Goal: Task Accomplishment & Management: Complete application form

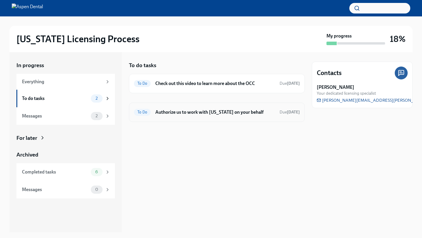
click at [226, 116] on div "To Do Authorize us to work with [US_STATE] on your behalf Due [DATE]" at bounding box center [217, 112] width 166 height 9
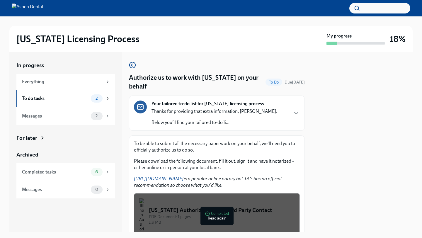
scroll to position [46, 0]
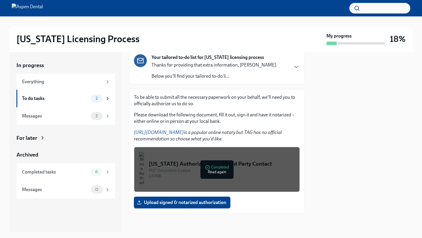
click at [197, 206] on label "Upload signed & notarized authorization" at bounding box center [182, 203] width 97 height 12
click at [0, 0] on input "Upload signed & notarized authorization" at bounding box center [0, 0] width 0 height 0
click at [97, 101] on div "2" at bounding box center [97, 98] width 12 height 8
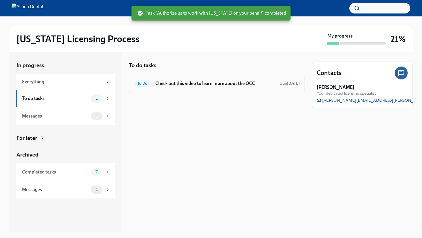
click at [204, 90] on div "To Do Check out this video to learn more about the OCC Due [DATE]" at bounding box center [217, 83] width 176 height 19
click at [157, 84] on h6 "Check out this video to learn more about the OCC" at bounding box center [215, 83] width 120 height 6
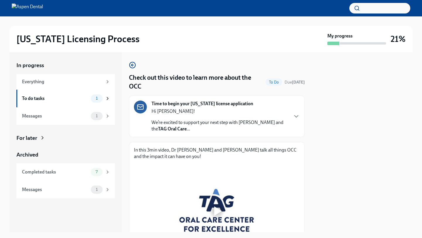
scroll to position [49, 0]
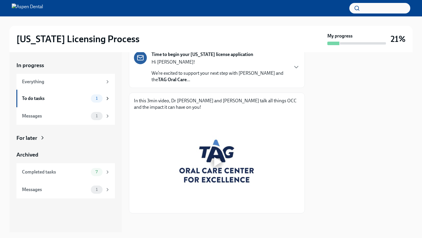
click at [221, 158] on div at bounding box center [218, 161] width 8 height 9
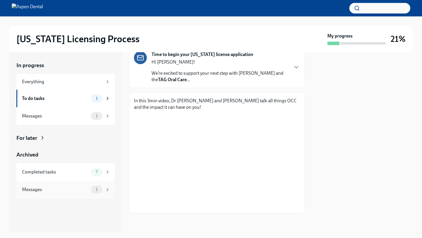
click at [99, 187] on span "1" at bounding box center [96, 189] width 9 height 4
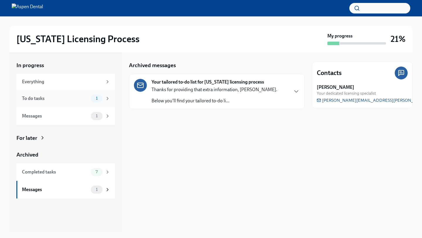
click at [92, 97] on span "1" at bounding box center [96, 98] width 9 height 4
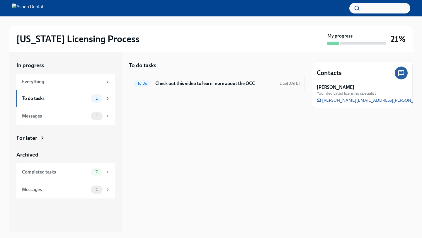
click at [197, 82] on h6 "Check out this video to learn more about the OCC" at bounding box center [215, 83] width 120 height 6
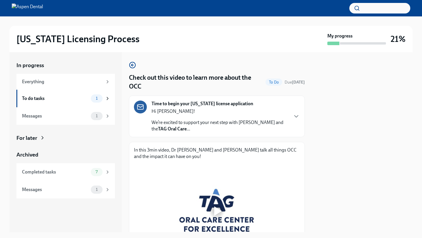
click at [275, 85] on div "To Do" at bounding box center [274, 82] width 17 height 7
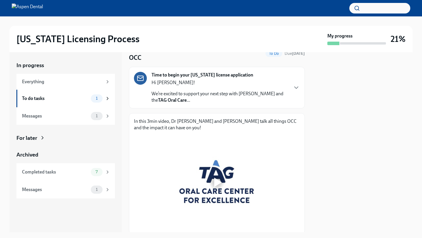
scroll to position [31, 0]
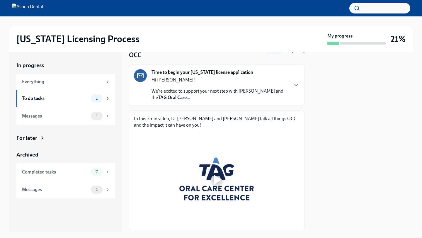
click at [208, 187] on div at bounding box center [217, 179] width 166 height 93
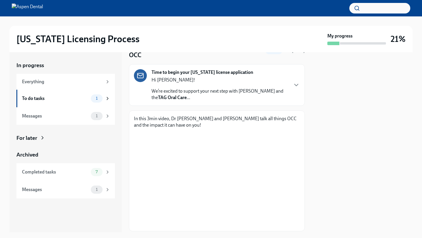
scroll to position [49, 0]
